Goal: Check status: Check status

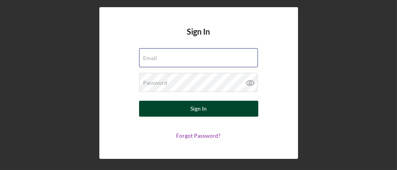
type input "[EMAIL_ADDRESS][DOMAIN_NAME]"
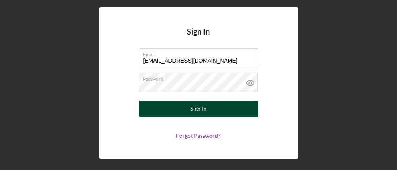
click at [228, 111] on button "Sign In" at bounding box center [198, 108] width 119 height 16
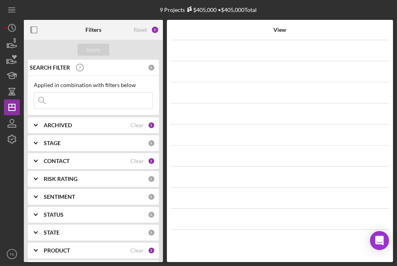
click at [73, 122] on div "ARCHIVED" at bounding box center [87, 125] width 87 height 6
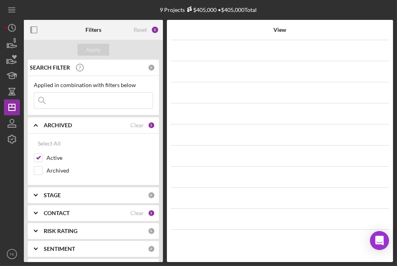
click at [73, 122] on div "ARCHIVED" at bounding box center [87, 125] width 87 height 6
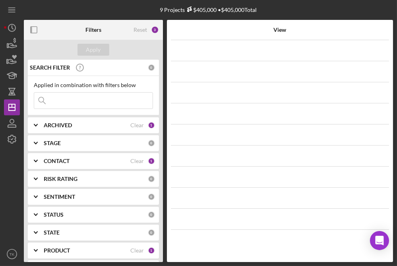
click at [90, 169] on div "PRODUCT Clear 1" at bounding box center [99, 250] width 111 height 16
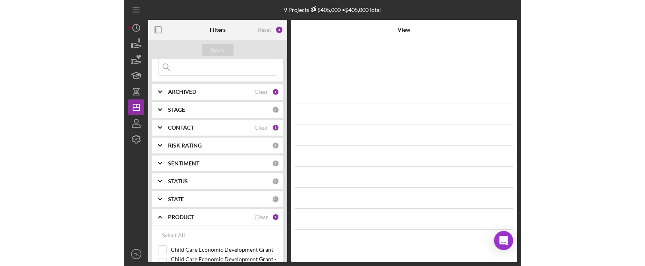
scroll to position [72, 0]
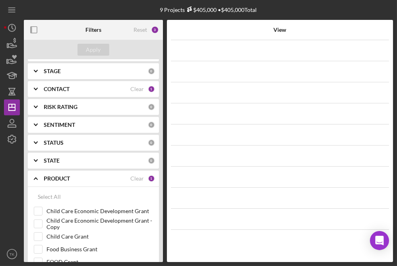
click at [37, 169] on icon "Icon/Expander" at bounding box center [36, 178] width 20 height 20
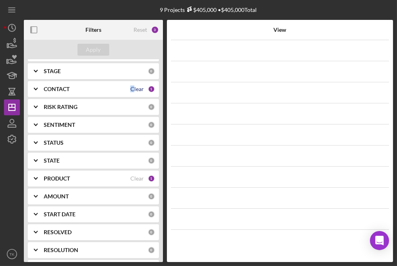
click at [131, 88] on div "Clear" at bounding box center [137, 89] width 14 height 6
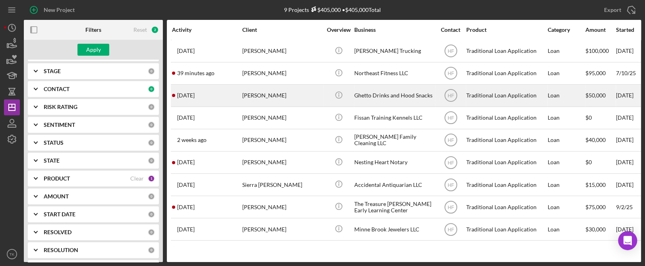
click at [313, 97] on div "[PERSON_NAME]" at bounding box center [281, 95] width 79 height 21
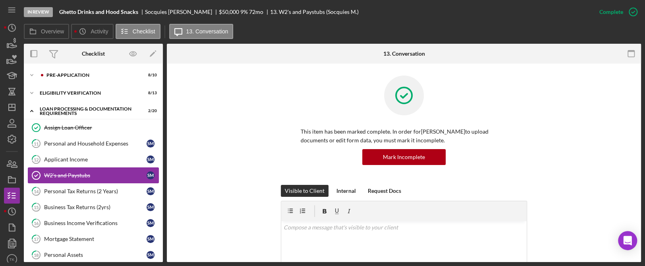
scroll to position [12, 0]
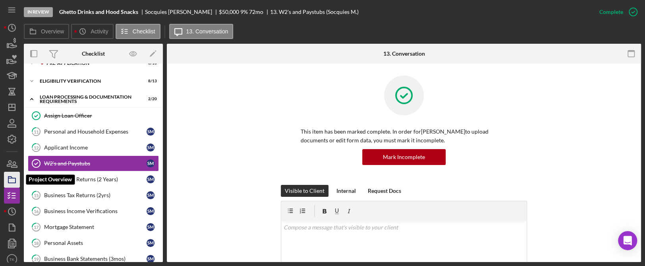
click at [19, 169] on icon "button" at bounding box center [12, 180] width 20 height 20
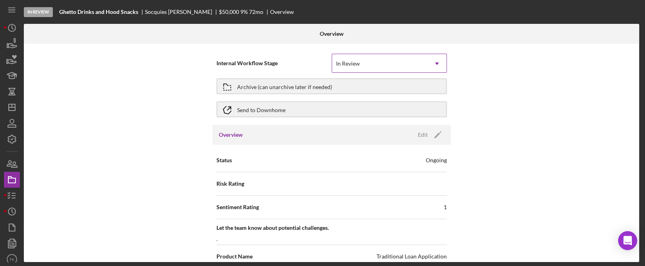
click at [396, 66] on div "In Review" at bounding box center [379, 63] width 95 height 18
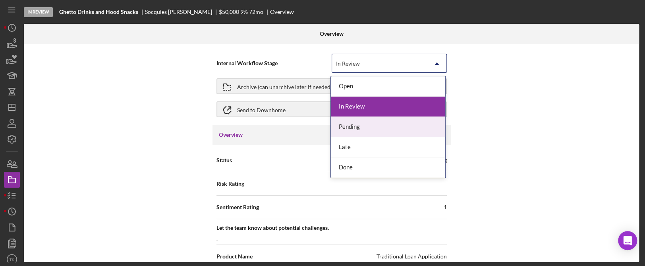
click at [355, 126] on div "Pending" at bounding box center [388, 127] width 114 height 20
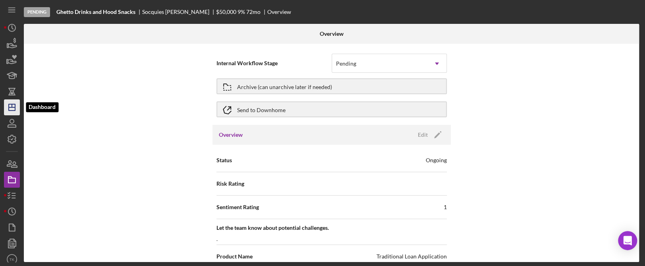
click at [18, 111] on icon "Icon/Dashboard" at bounding box center [12, 107] width 20 height 20
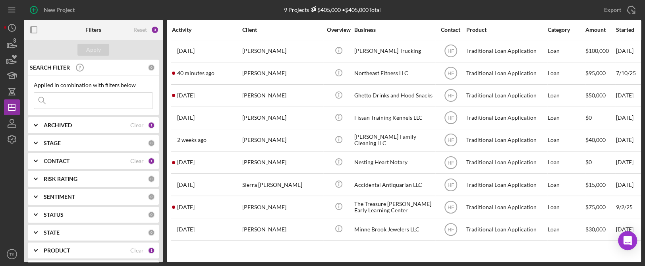
click at [57, 160] on b "CONTACT" at bounding box center [57, 161] width 26 height 6
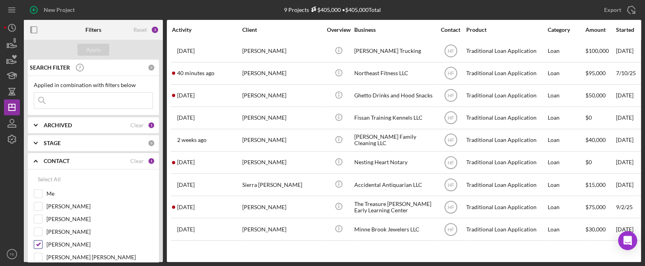
click at [37, 169] on input "[PERSON_NAME]" at bounding box center [38, 244] width 8 height 8
checkbox input "false"
click at [39, 169] on input "[PERSON_NAME]" at bounding box center [38, 232] width 8 height 8
checkbox input "true"
click at [103, 49] on button "Apply" at bounding box center [93, 50] width 32 height 12
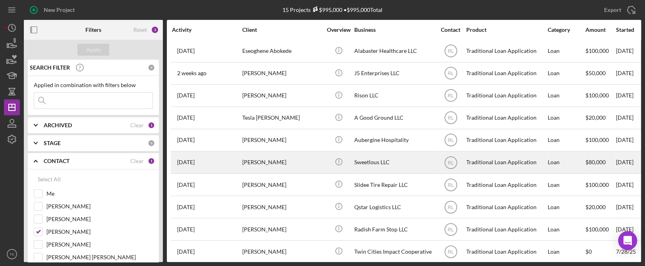
click at [396, 163] on div "Sweetlous LLC" at bounding box center [393, 162] width 79 height 21
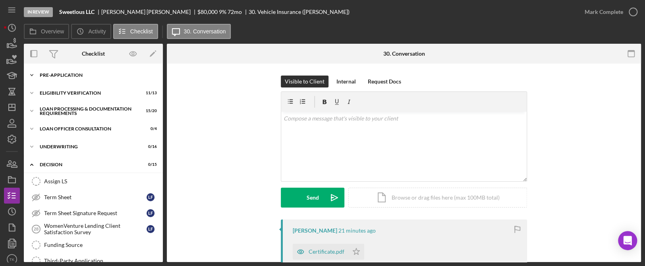
click at [30, 72] on icon "Icon/Expander" at bounding box center [32, 75] width 16 height 16
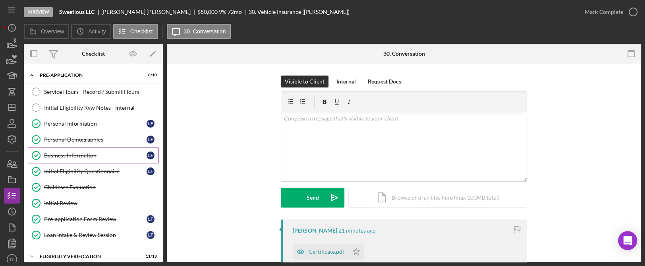
click at [82, 157] on div "Business Information" at bounding box center [95, 155] width 102 height 6
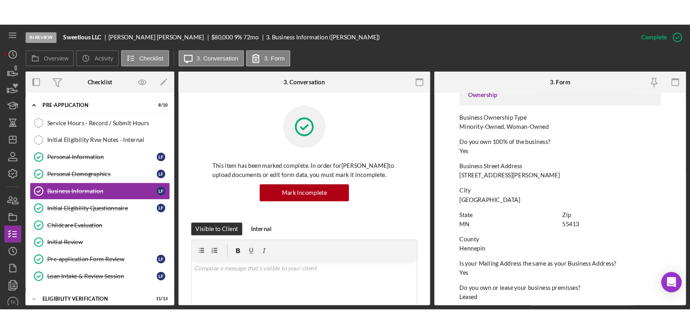
scroll to position [289, 0]
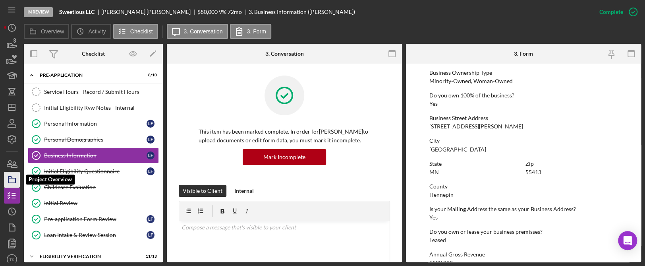
click at [10, 169] on icon "button" at bounding box center [12, 180] width 20 height 20
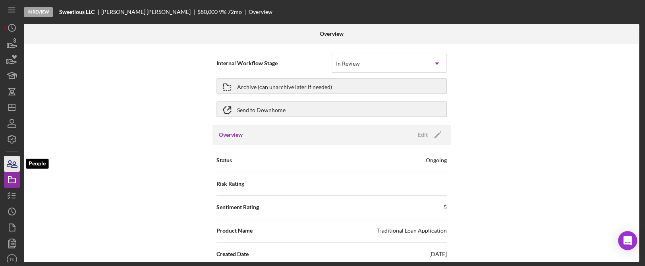
drag, startPoint x: 13, startPoint y: 155, endPoint x: 8, endPoint y: 170, distance: 15.4
drag, startPoint x: 8, startPoint y: 170, endPoint x: 68, endPoint y: 191, distance: 63.6
click at [68, 169] on div "Internal Workflow Stage In Review Icon/Dropdown Arrow Archive (can unarchive la…" at bounding box center [331, 153] width 615 height 218
click at [12, 104] on polygon "button" at bounding box center [12, 107] width 6 height 6
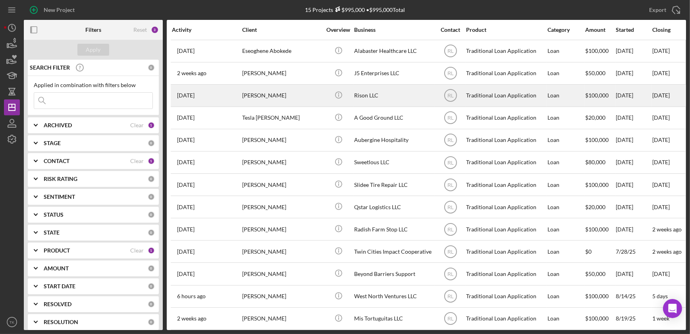
click at [351, 89] on div "Icon/Info" at bounding box center [339, 95] width 30 height 21
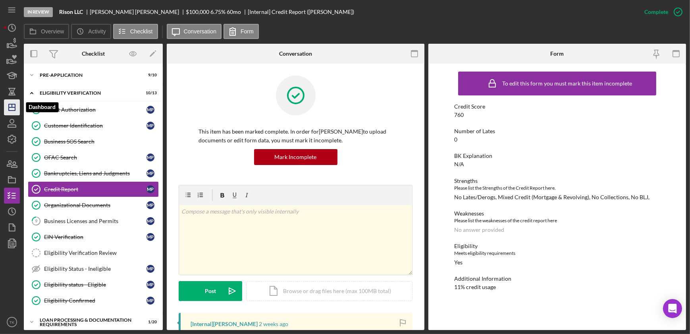
click at [5, 100] on icon "Icon/Dashboard" at bounding box center [12, 107] width 20 height 20
